Goal: Complete application form: Complete application form

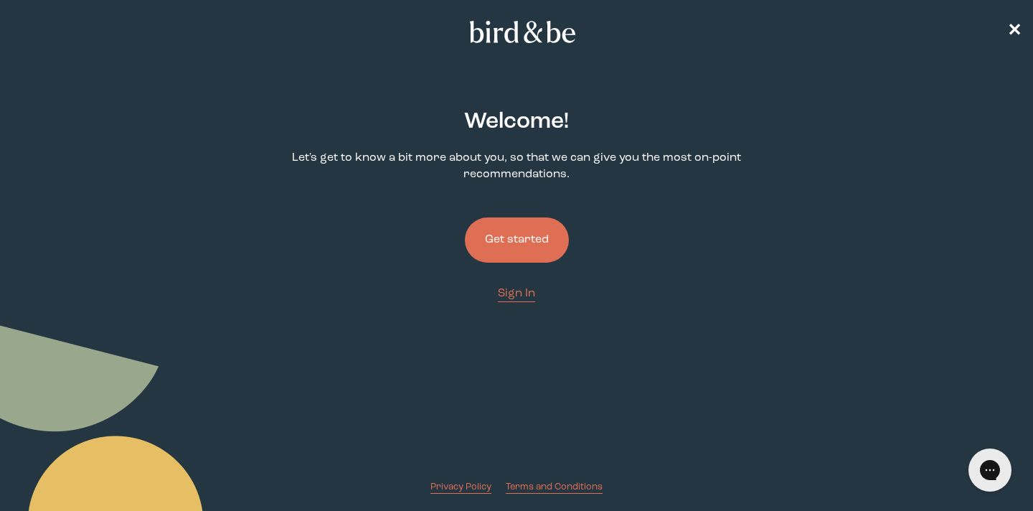
click at [514, 238] on button "Get started" at bounding box center [517, 239] width 104 height 45
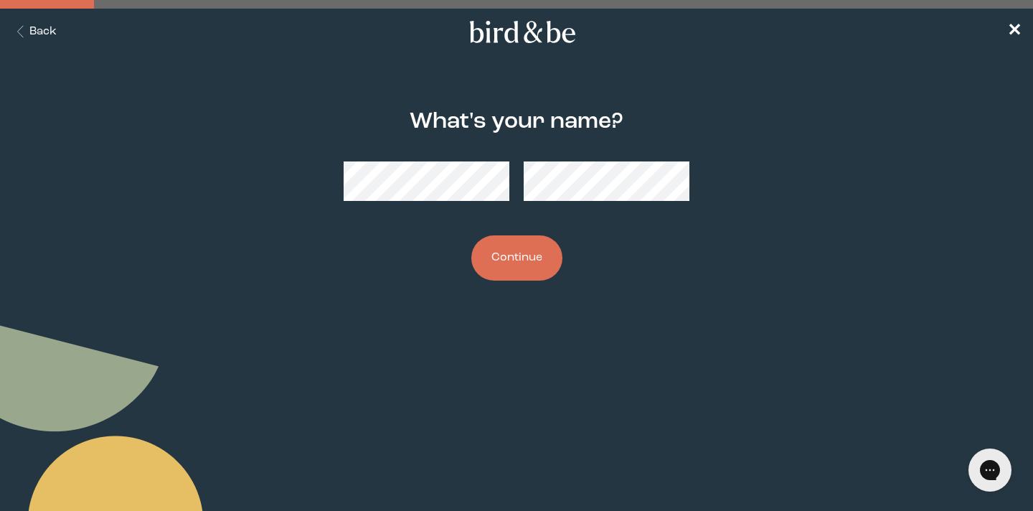
click at [516, 245] on button "Continue" at bounding box center [516, 257] width 91 height 45
click at [538, 262] on button "Continue" at bounding box center [516, 257] width 91 height 45
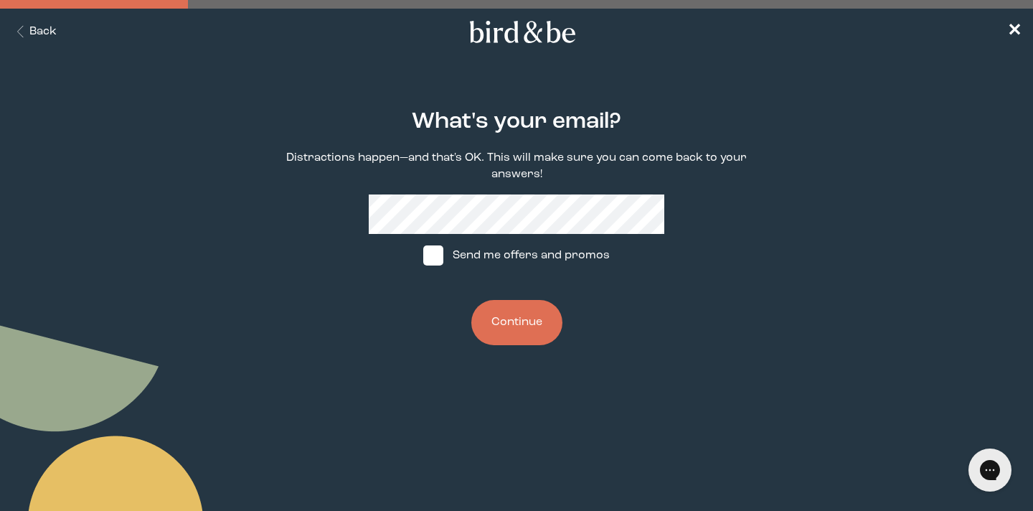
click at [535, 315] on button "Continue" at bounding box center [516, 322] width 91 height 45
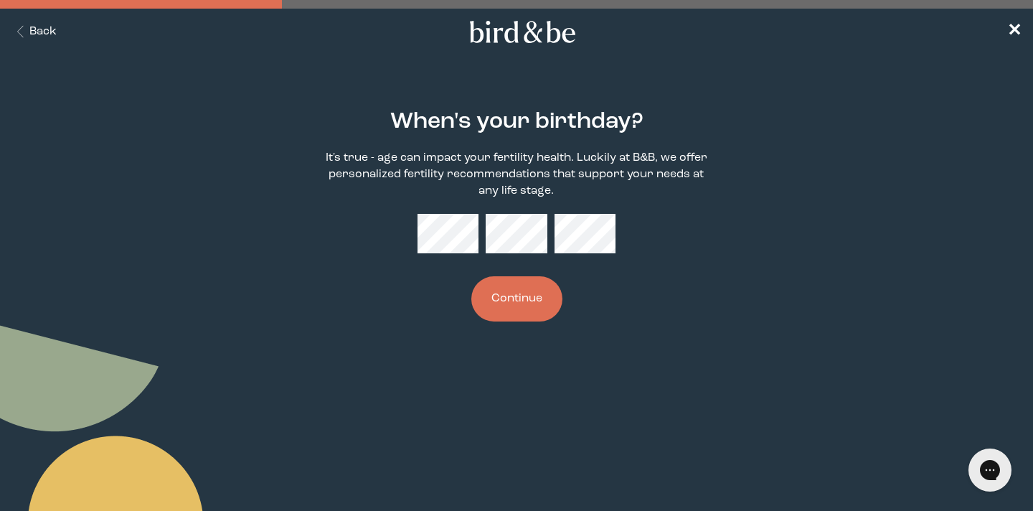
click at [535, 314] on button "Continue" at bounding box center [516, 298] width 91 height 45
click at [522, 284] on button "Continue" at bounding box center [516, 298] width 91 height 45
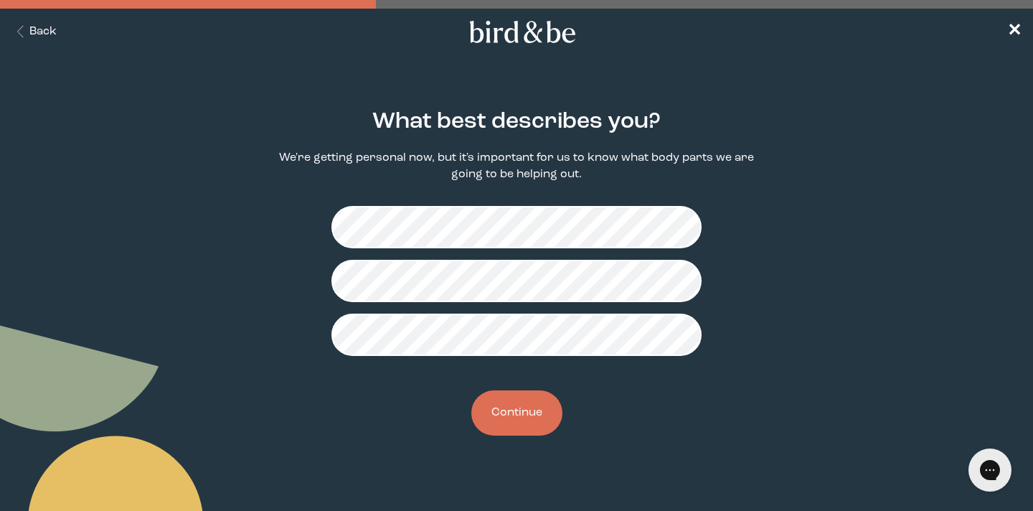
click at [534, 400] on button "Continue" at bounding box center [516, 412] width 91 height 45
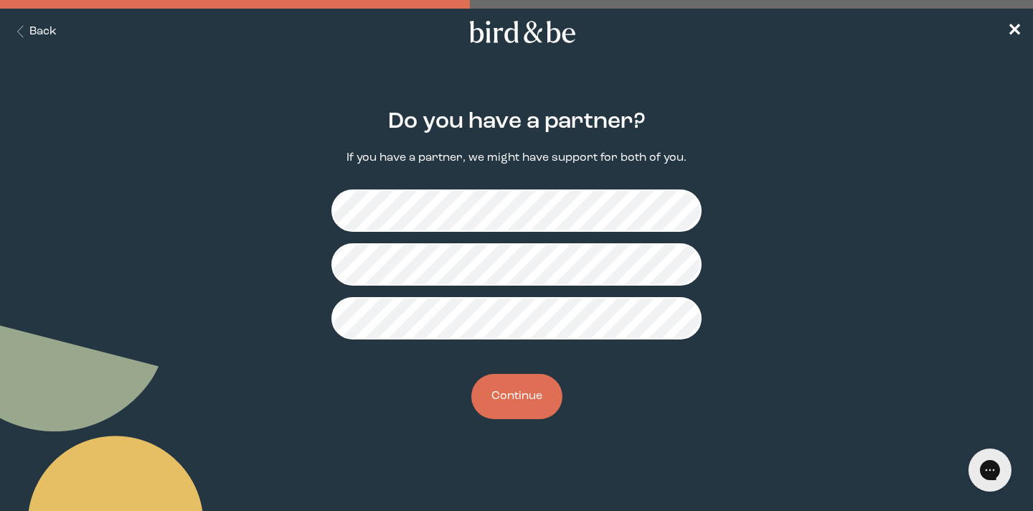
click at [545, 398] on button "Continue" at bounding box center [516, 396] width 91 height 45
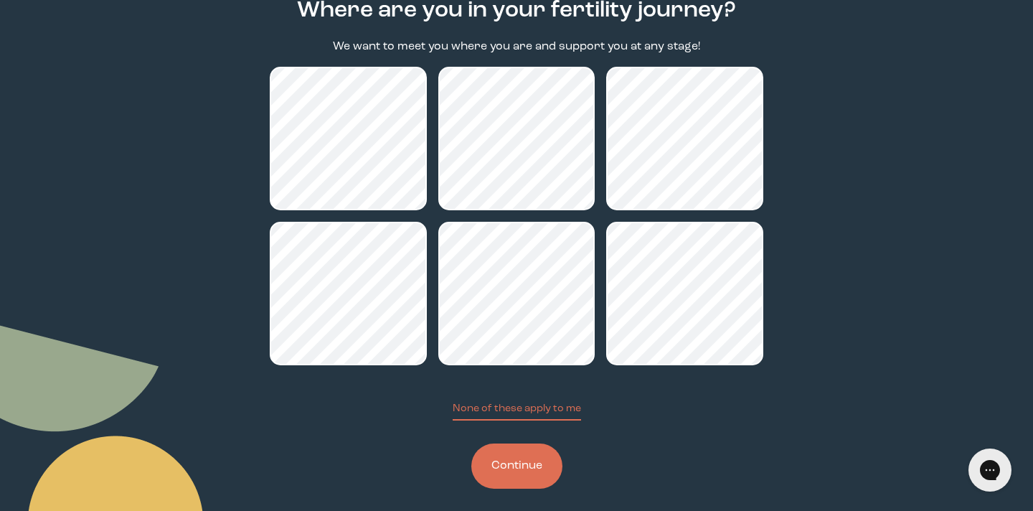
scroll to position [124, 0]
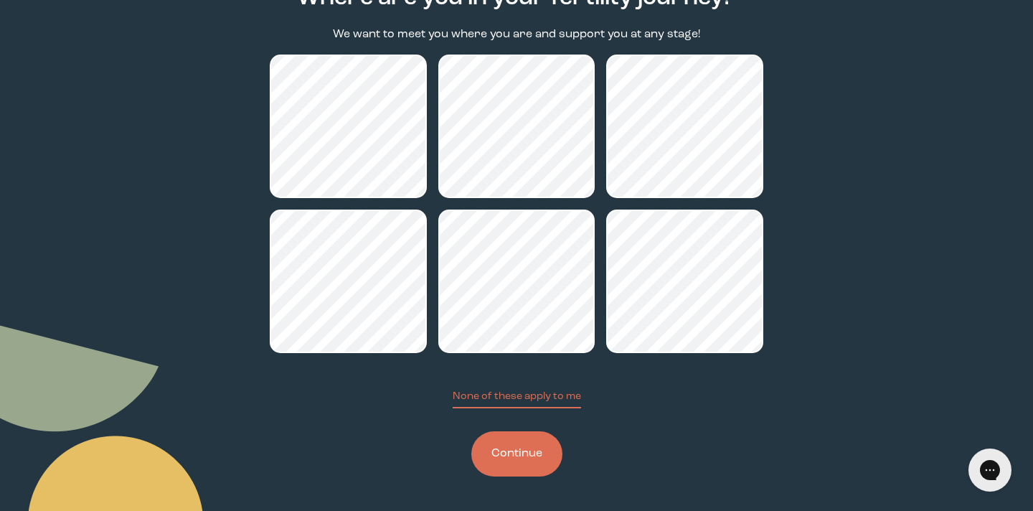
click at [542, 454] on button "Continue" at bounding box center [516, 453] width 91 height 45
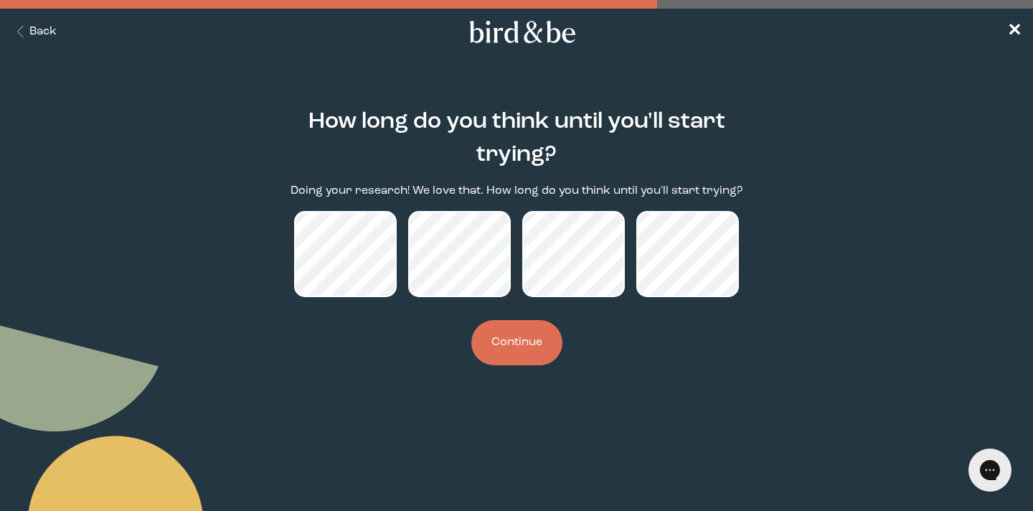
click at [522, 352] on button "Continue" at bounding box center [516, 342] width 91 height 45
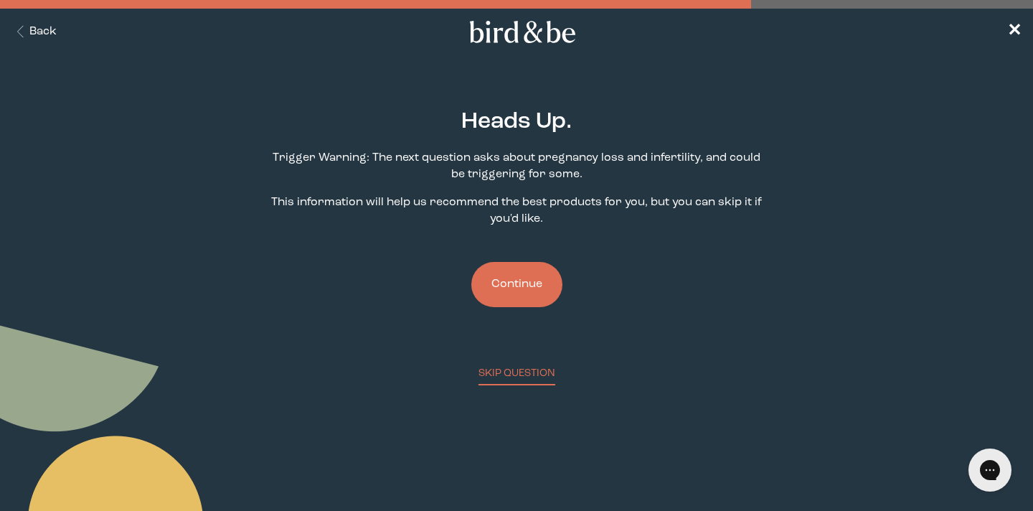
click at [527, 288] on button "Continue" at bounding box center [516, 284] width 91 height 45
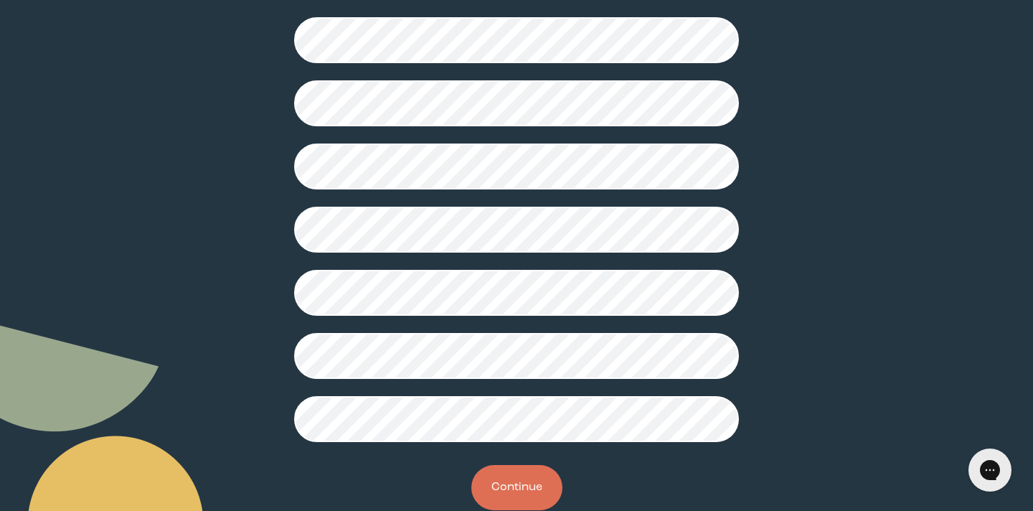
scroll to position [387, 0]
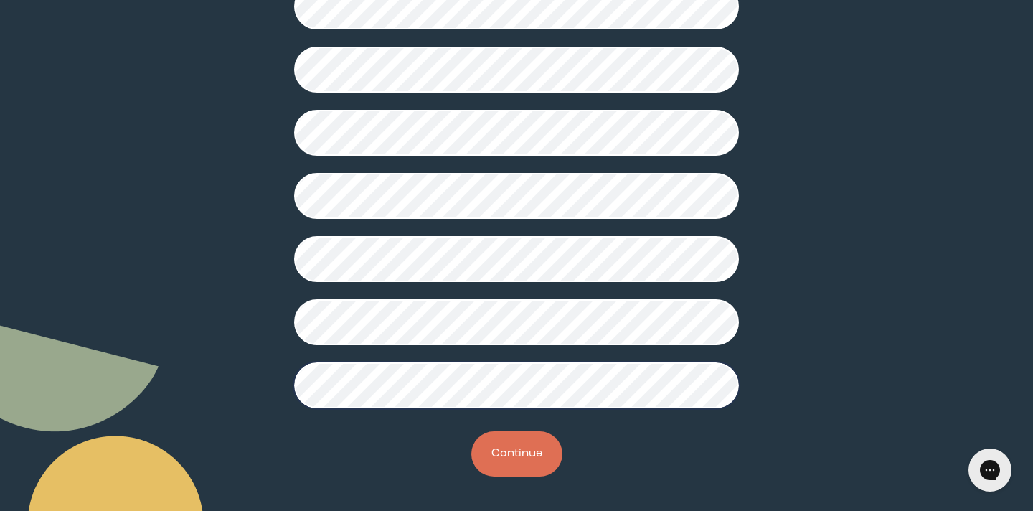
click at [517, 456] on button "Continue" at bounding box center [516, 453] width 91 height 45
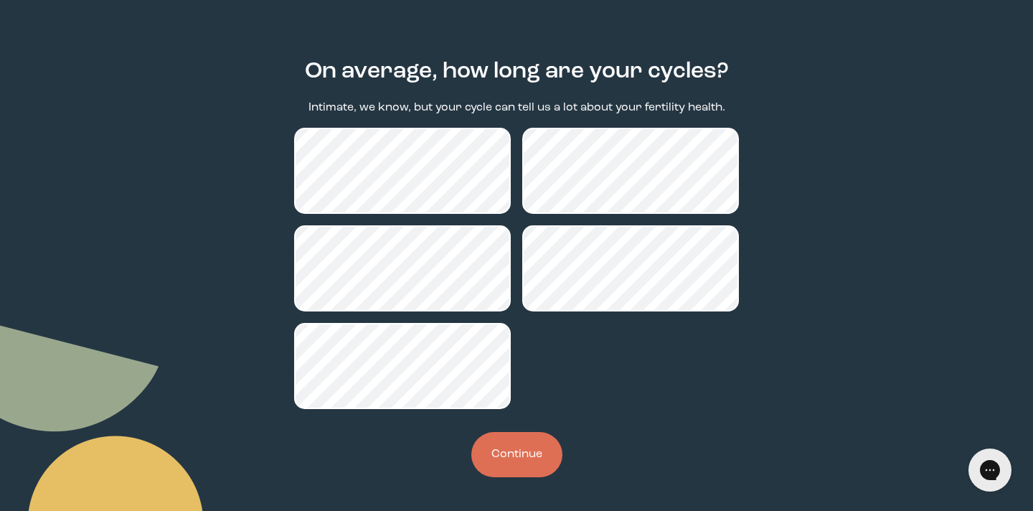
scroll to position [51, 0]
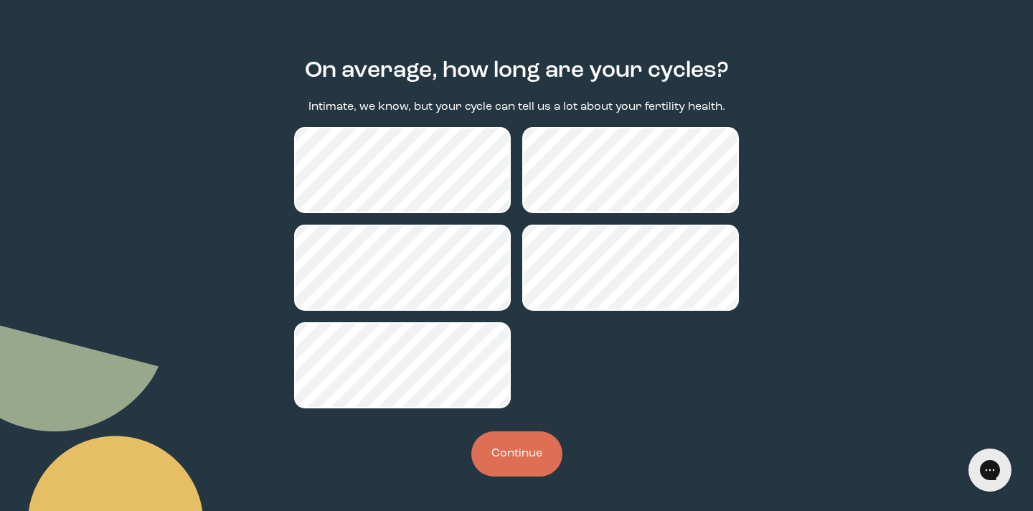
click at [530, 448] on button "Continue" at bounding box center [516, 453] width 91 height 45
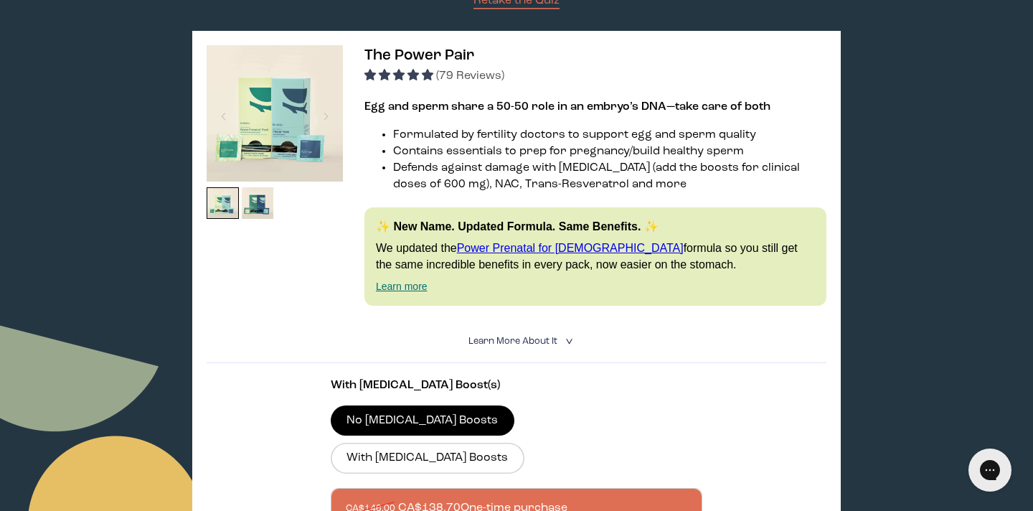
scroll to position [218, 0]
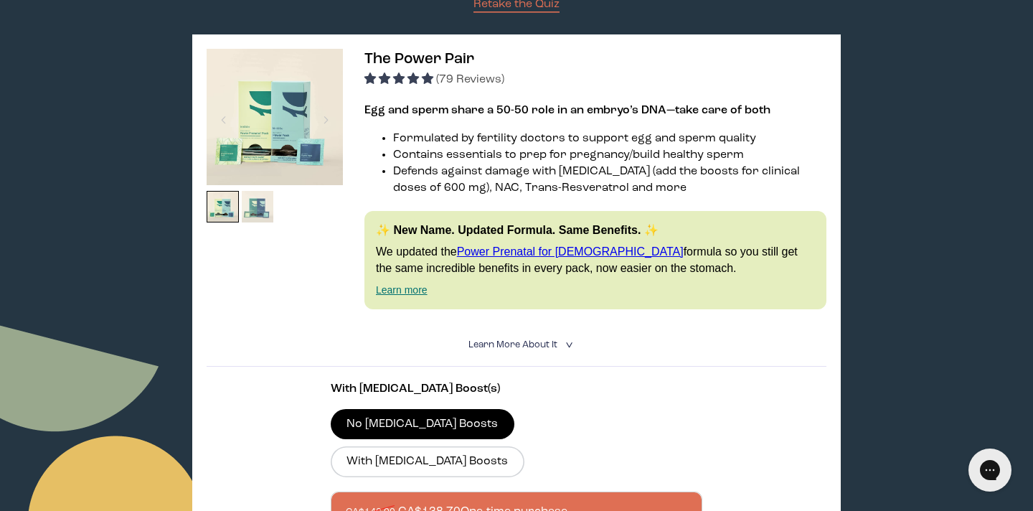
click at [263, 208] on img at bounding box center [258, 207] width 32 height 32
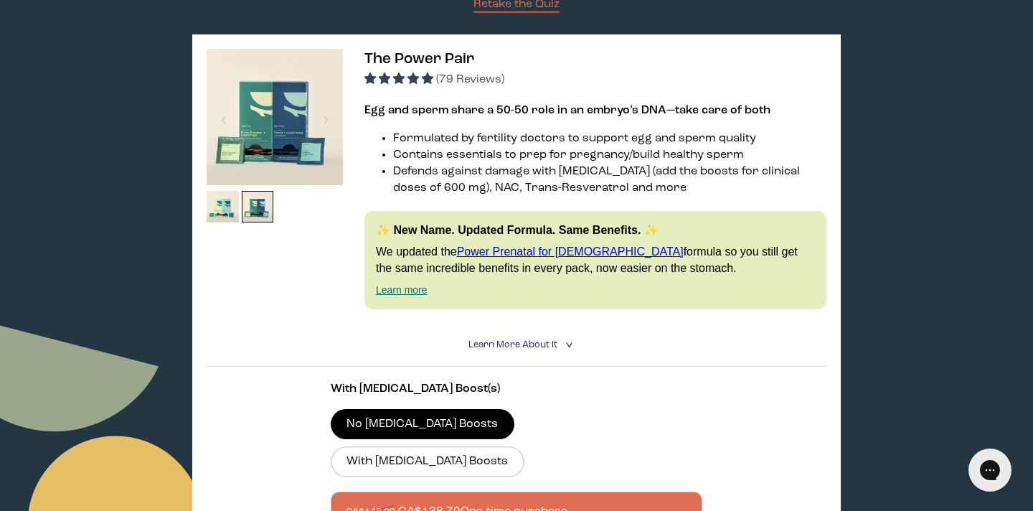
click at [270, 151] on img at bounding box center [275, 117] width 136 height 136
click at [510, 345] on span "Learn More About it" at bounding box center [513, 344] width 89 height 9
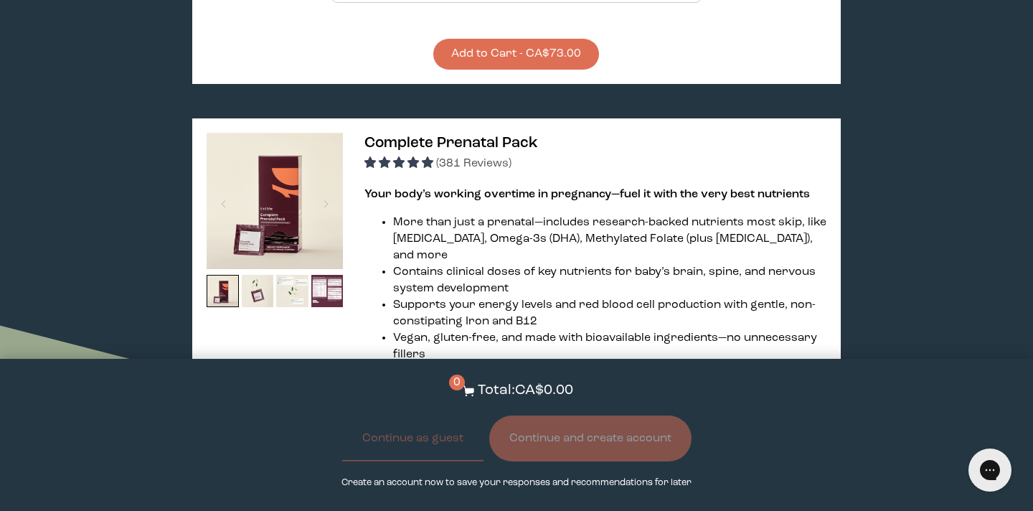
scroll to position [3785, 0]
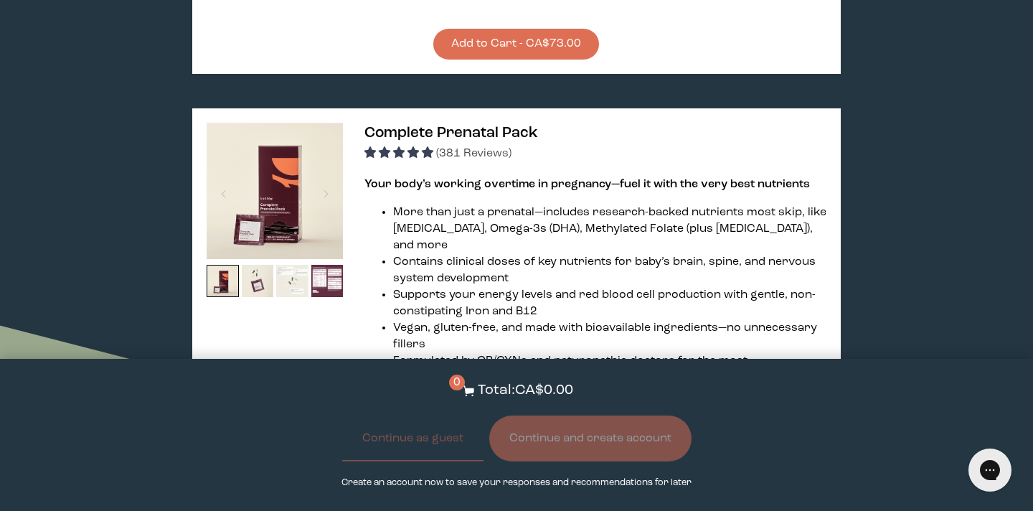
click at [284, 265] on img at bounding box center [292, 281] width 32 height 32
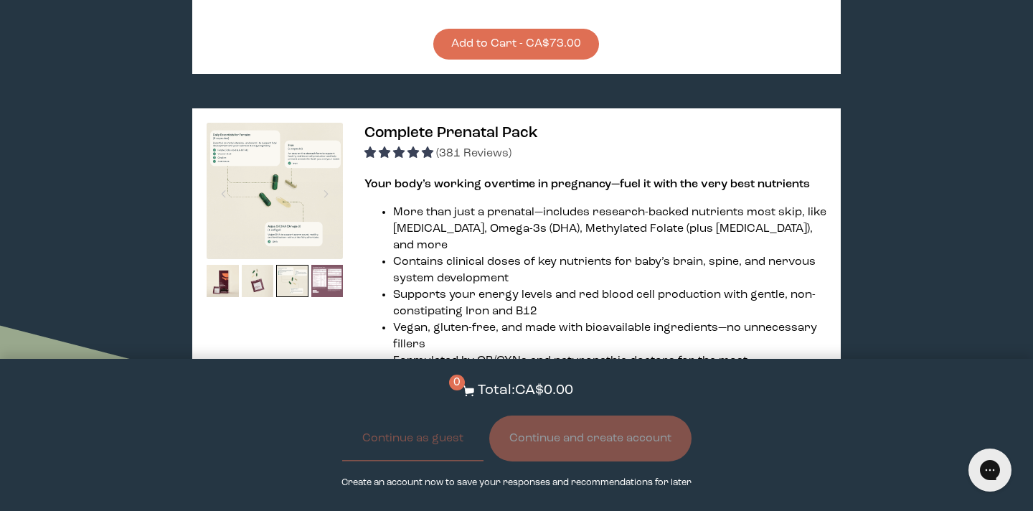
click at [325, 265] on img at bounding box center [327, 281] width 32 height 32
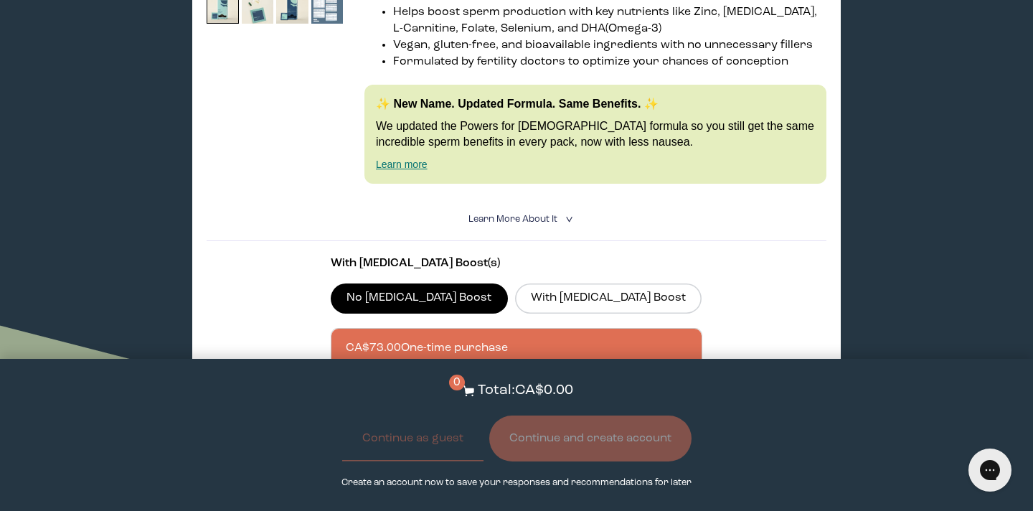
scroll to position [3097, 0]
